Goal: Task Accomplishment & Management: Manage account settings

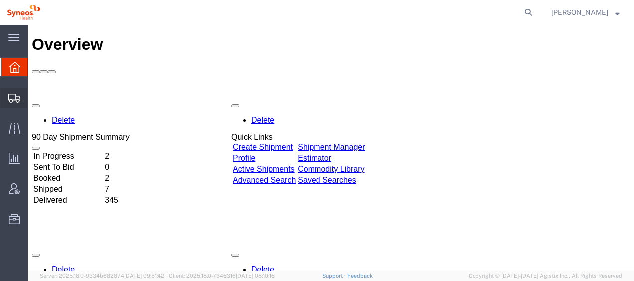
click at [0, 0] on span "Shipment Manager" at bounding box center [0, 0] width 0 height 0
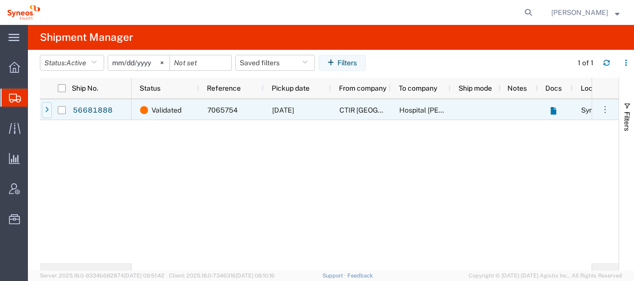
click at [48, 113] on icon at bounding box center [47, 110] width 4 height 7
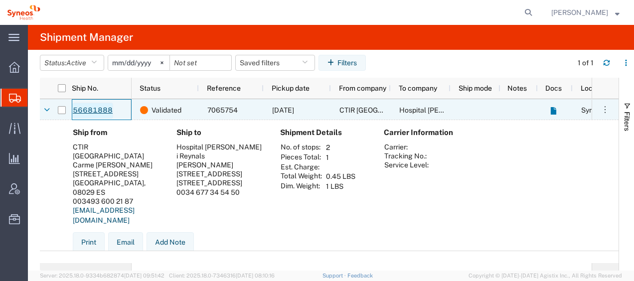
click at [106, 114] on link "56681888" at bounding box center [92, 111] width 41 height 16
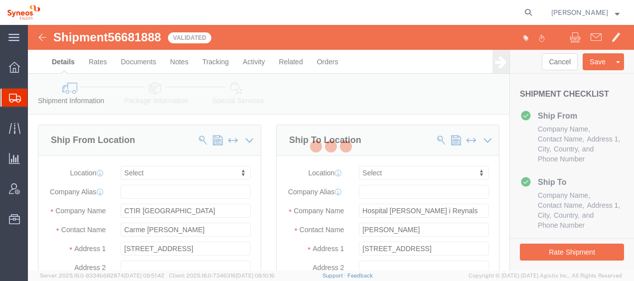
select select
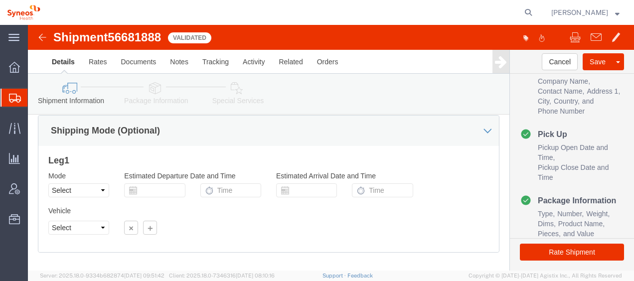
scroll to position [696, 0]
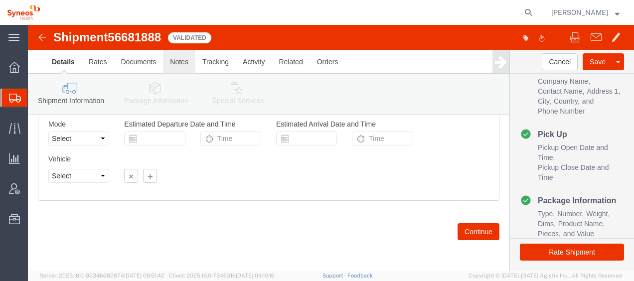
click link "Notes"
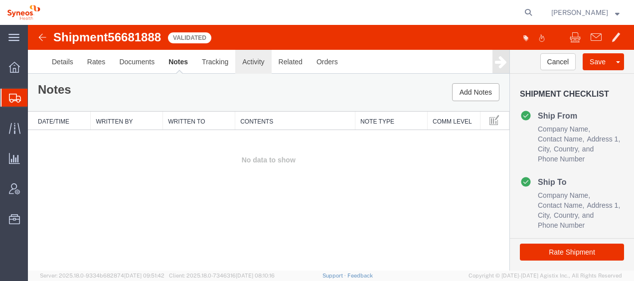
click at [247, 62] on link "Activity" at bounding box center [253, 62] width 36 height 24
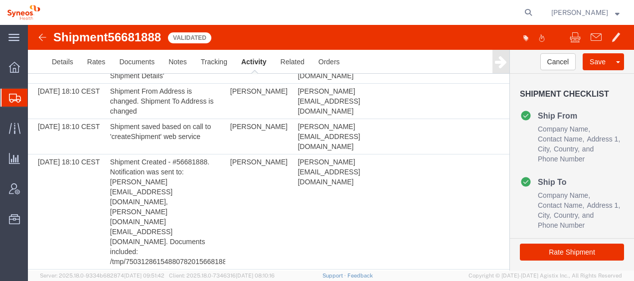
scroll to position [99, 0]
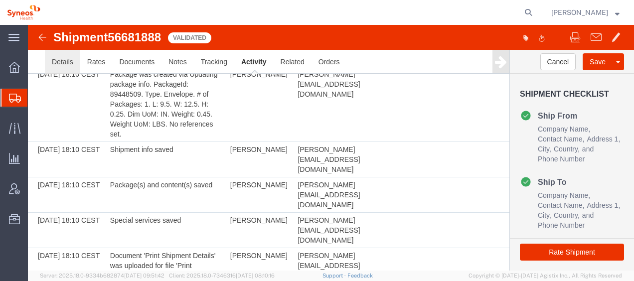
click at [60, 58] on link "Details" at bounding box center [62, 62] width 35 height 24
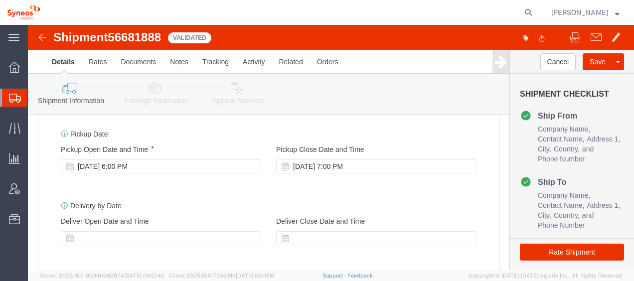
scroll to position [397, 0]
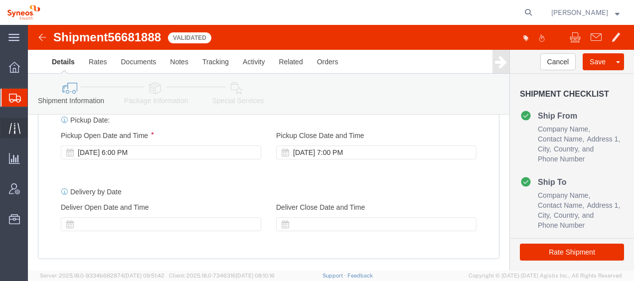
click at [34, 125] on span "Traffic" at bounding box center [30, 128] width 7 height 20
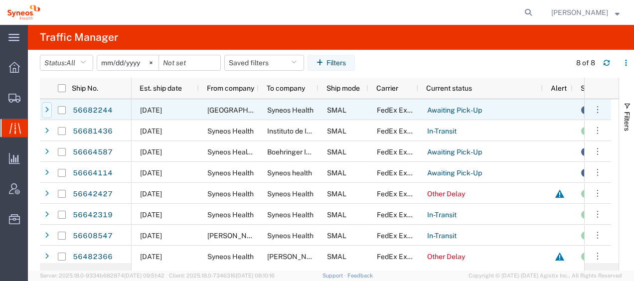
click at [49, 109] on div at bounding box center [47, 110] width 10 height 16
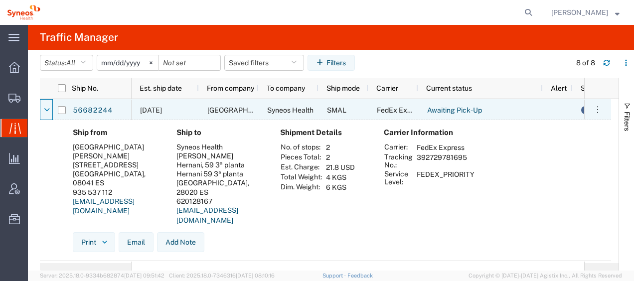
click at [49, 109] on icon at bounding box center [47, 110] width 6 height 7
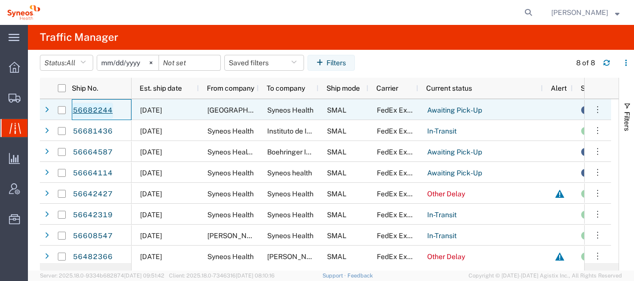
click at [86, 110] on link "56682244" at bounding box center [92, 111] width 41 height 16
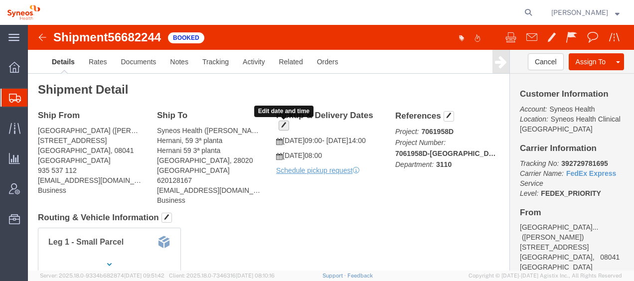
click button "button"
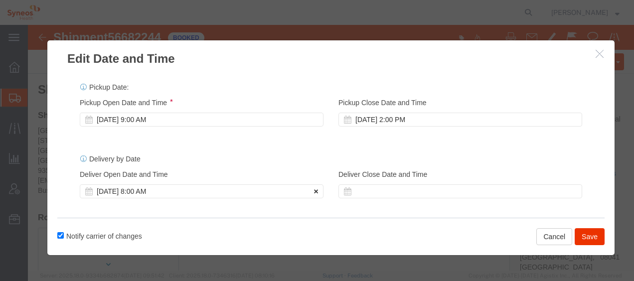
click icon
click div "[DATE] 9:00 AM"
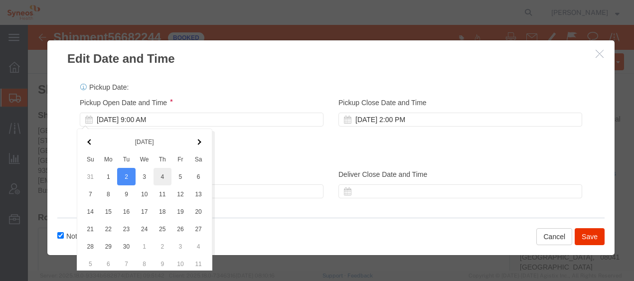
scroll to position [45, 0]
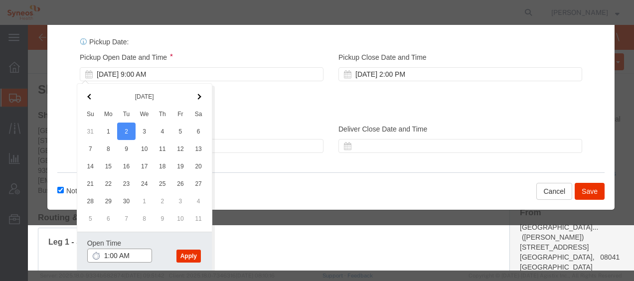
type input "11:00 AM"
click button "Apply"
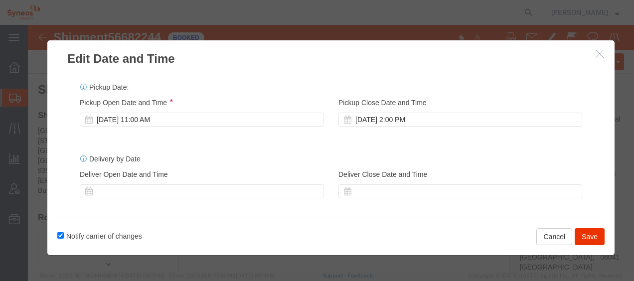
scroll to position [0, 0]
click button "Save"
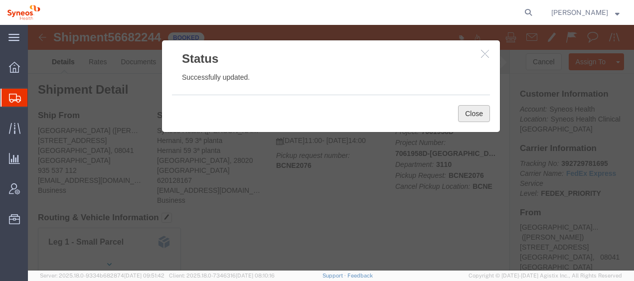
click button "Close"
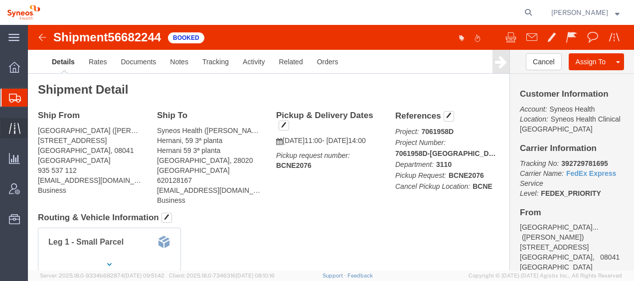
click at [34, 125] on span "Traffic" at bounding box center [30, 128] width 7 height 20
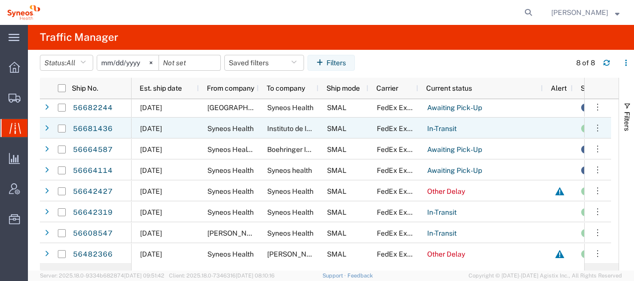
scroll to position [3, 0]
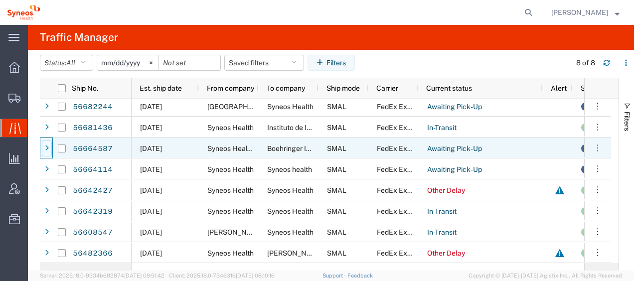
click at [48, 148] on icon at bounding box center [47, 148] width 4 height 7
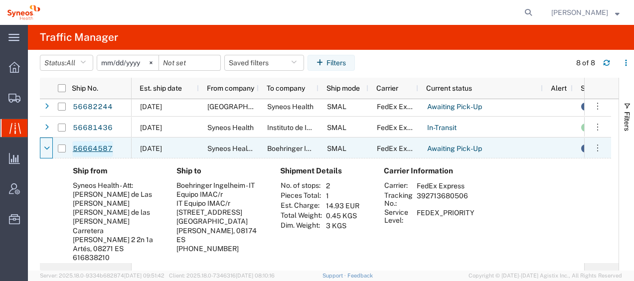
click at [95, 148] on link "56664587" at bounding box center [92, 149] width 41 height 16
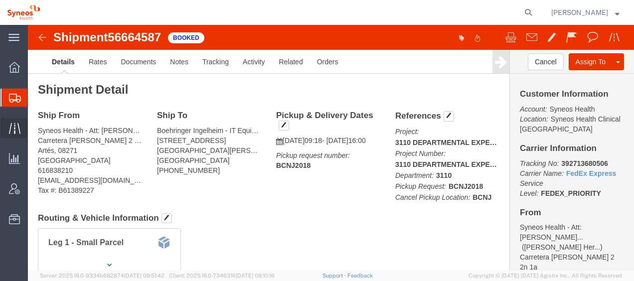
click at [34, 125] on span "Traffic" at bounding box center [30, 128] width 7 height 20
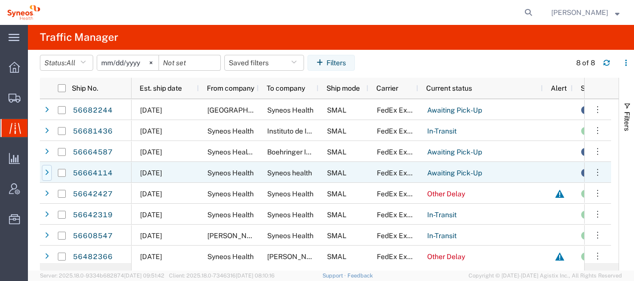
click at [46, 171] on icon at bounding box center [47, 172] width 4 height 7
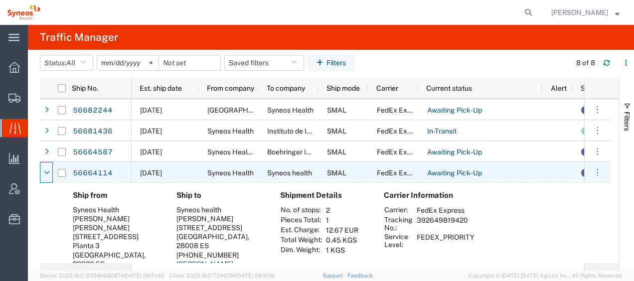
click at [46, 171] on icon at bounding box center [47, 172] width 6 height 7
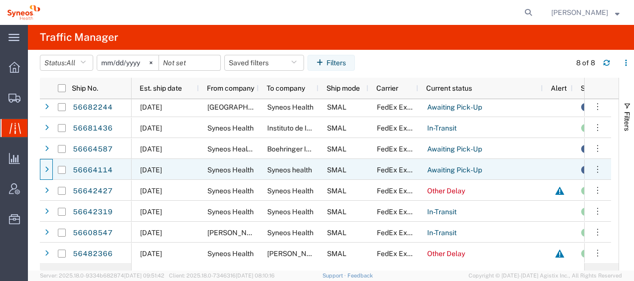
scroll to position [3, 0]
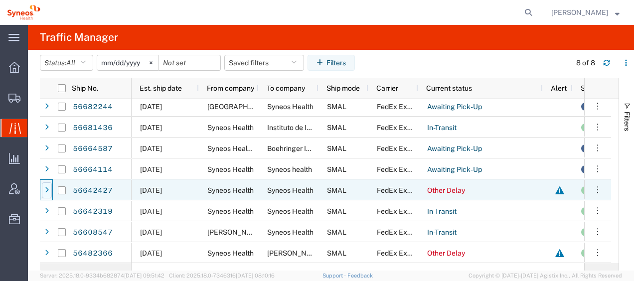
click at [48, 189] on icon at bounding box center [47, 190] width 4 height 7
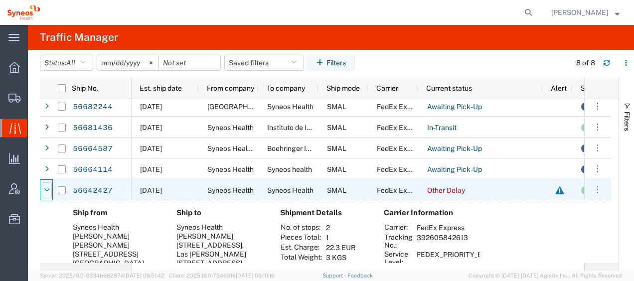
click at [49, 187] on icon at bounding box center [47, 190] width 6 height 7
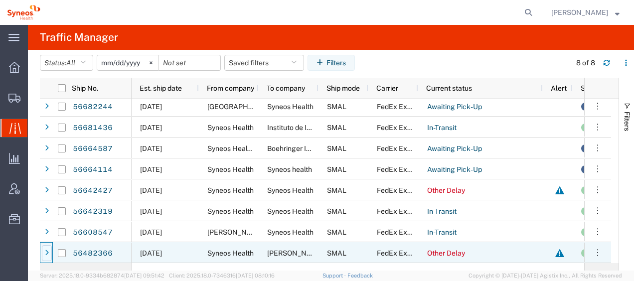
click at [49, 254] on div at bounding box center [47, 253] width 10 height 16
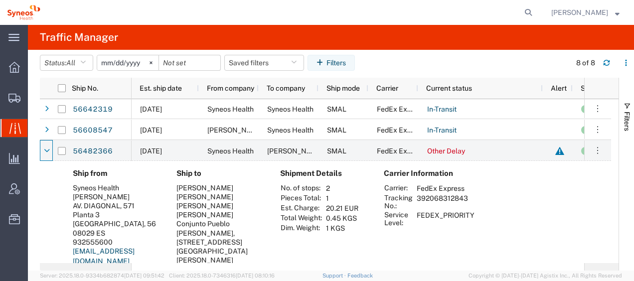
scroll to position [120, 0]
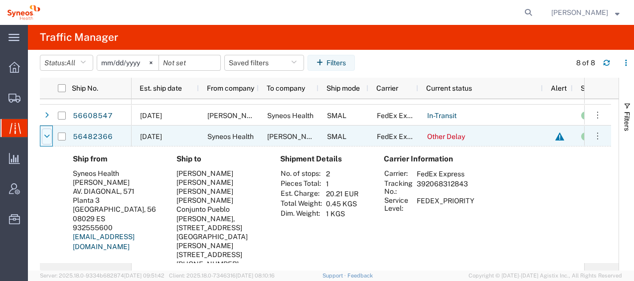
click at [44, 139] on icon at bounding box center [47, 136] width 6 height 7
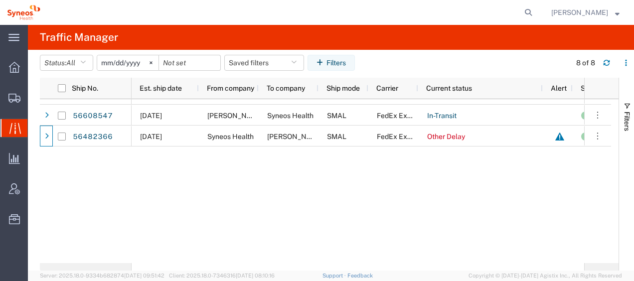
scroll to position [0, 0]
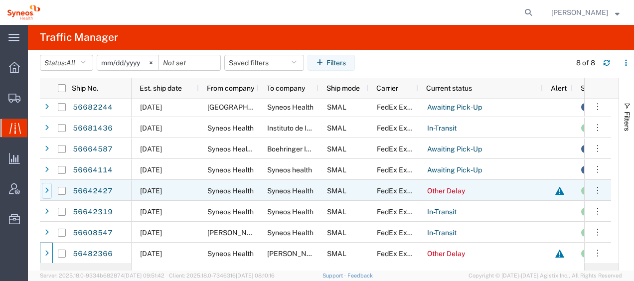
click at [49, 189] on div at bounding box center [47, 191] width 10 height 16
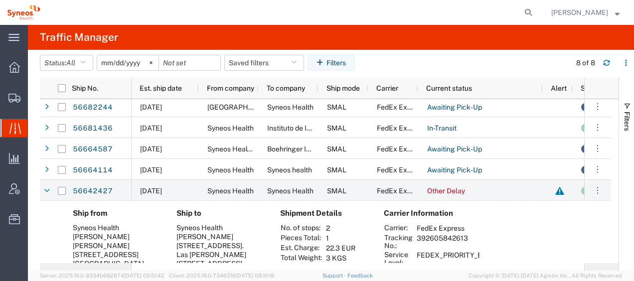
drag, startPoint x: 416, startPoint y: 237, endPoint x: 468, endPoint y: 242, distance: 52.5
click at [468, 242] on td "392605842613" at bounding box center [463, 241] width 100 height 17
drag, startPoint x: 468, startPoint y: 242, endPoint x: 454, endPoint y: 239, distance: 14.9
copy td "392605842613"
click at [49, 188] on icon at bounding box center [47, 190] width 6 height 7
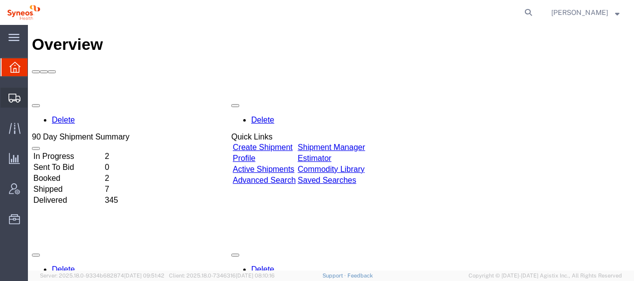
click at [0, 0] on span "Shipment Manager" at bounding box center [0, 0] width 0 height 0
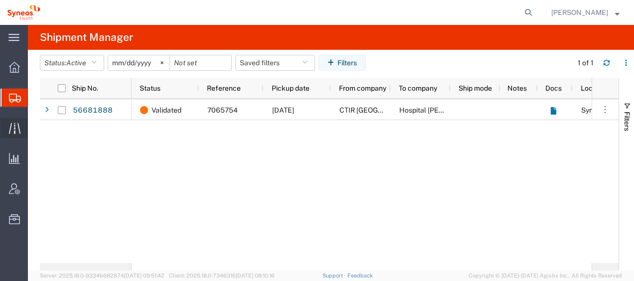
click at [34, 127] on span "Traffic" at bounding box center [30, 128] width 7 height 20
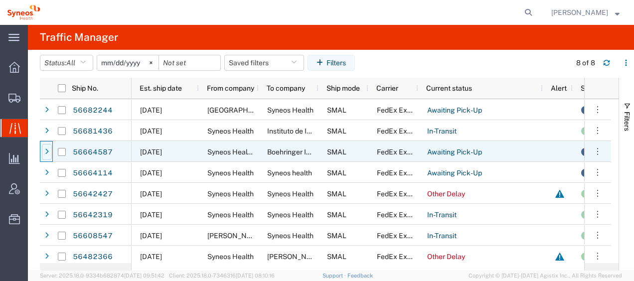
click at [47, 153] on icon at bounding box center [47, 151] width 4 height 7
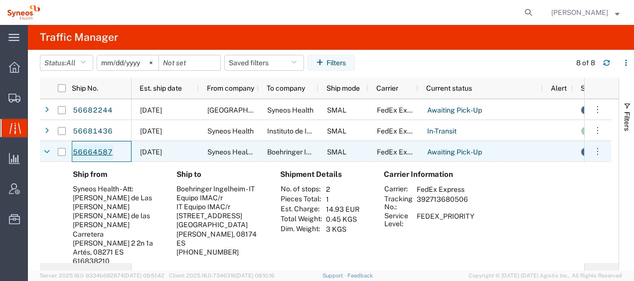
click at [95, 148] on link "56664587" at bounding box center [92, 152] width 41 height 16
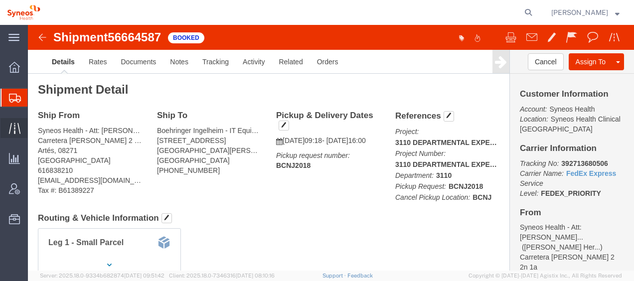
click at [34, 124] on span "Traffic" at bounding box center [30, 128] width 7 height 20
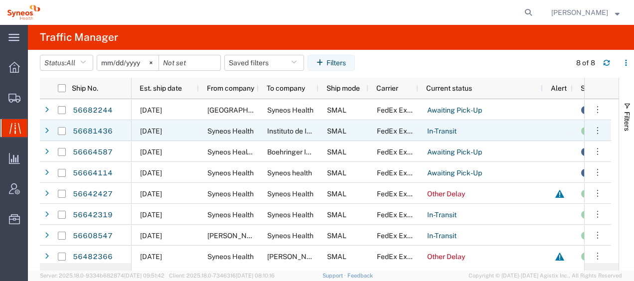
scroll to position [3, 0]
